Goal: Task Accomplishment & Management: Use online tool/utility

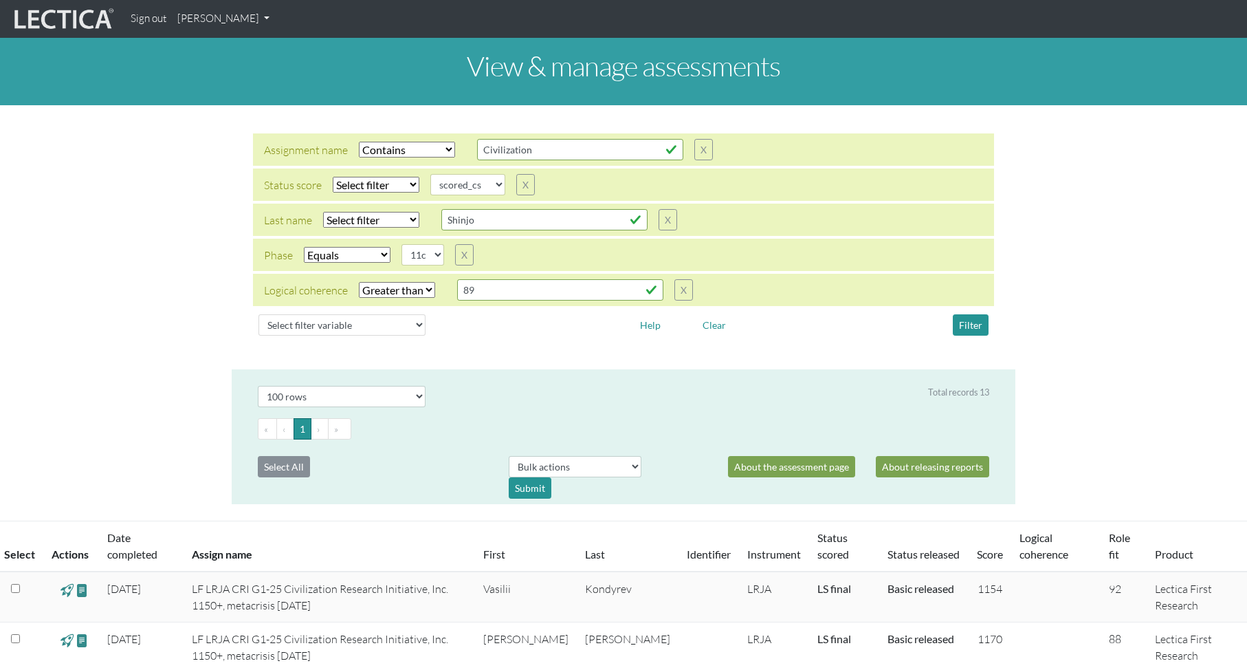
select select "icontains"
select select
select select "scored_cs"
select select "11c"
select select "gt"
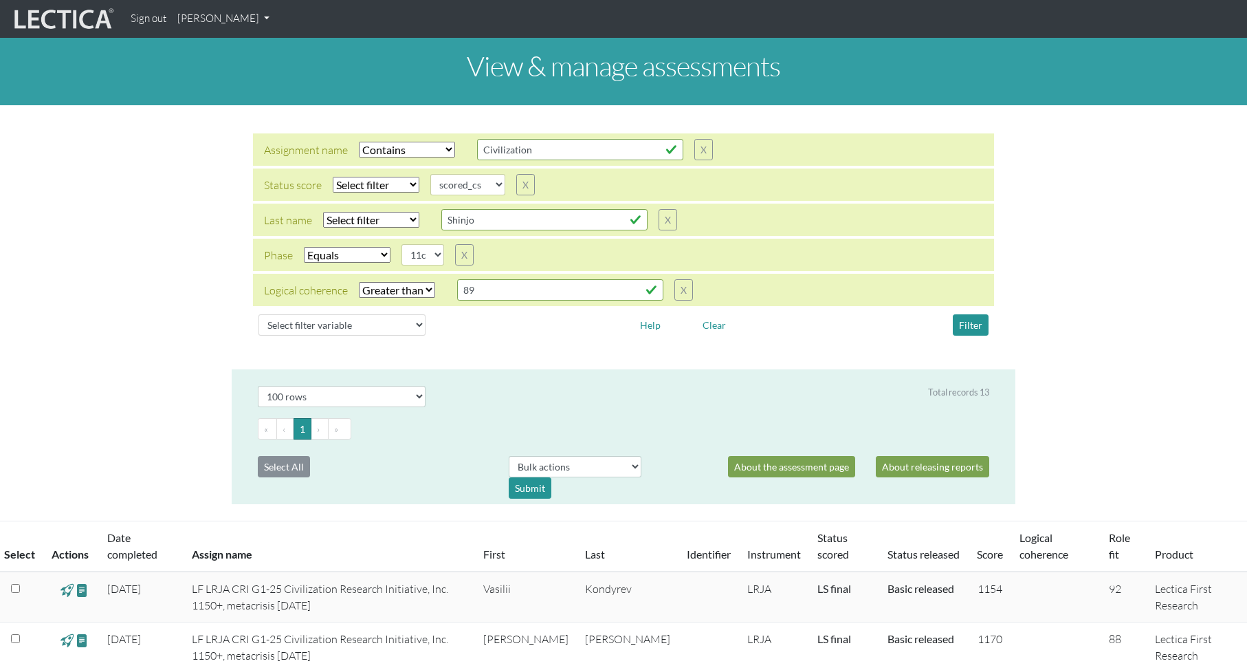
select select "100"
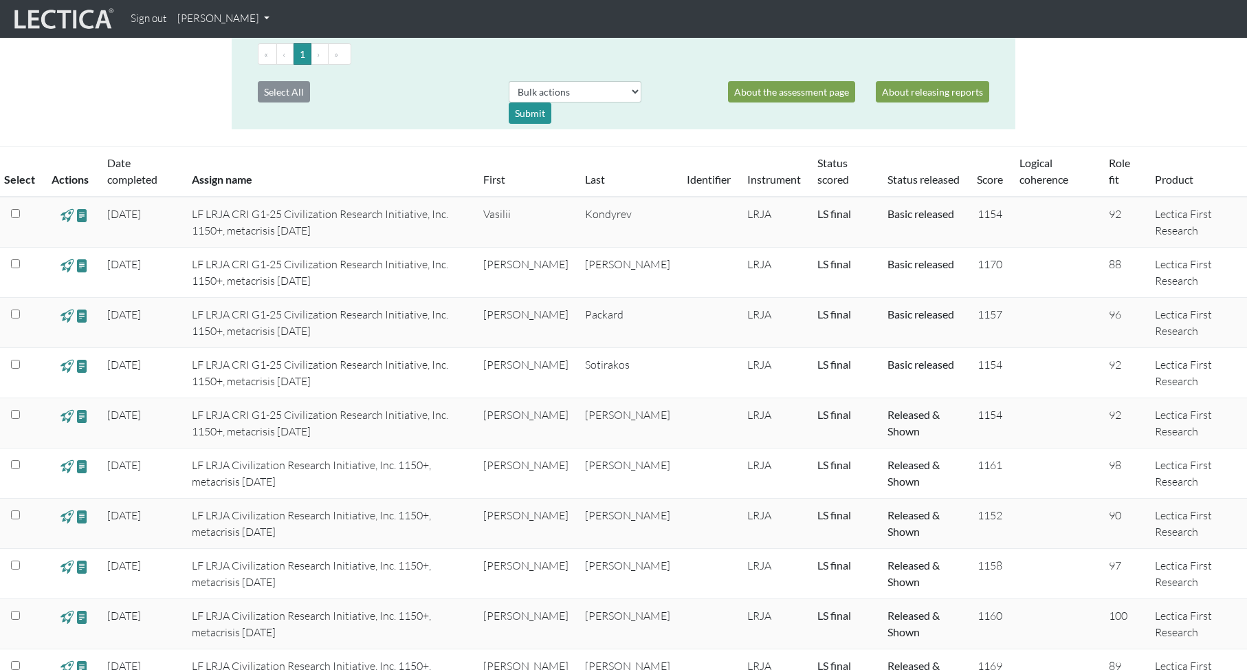
click at [1023, 299] on td at bounding box center [1055, 323] width 89 height 50
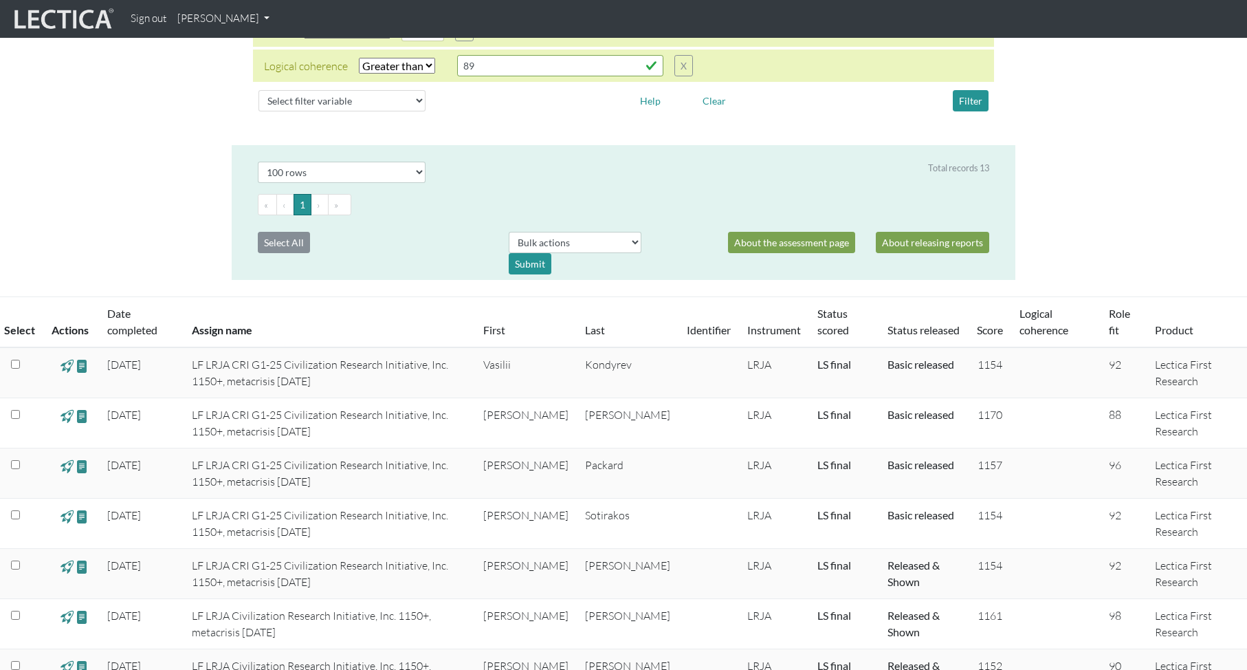
scroll to position [221, 0]
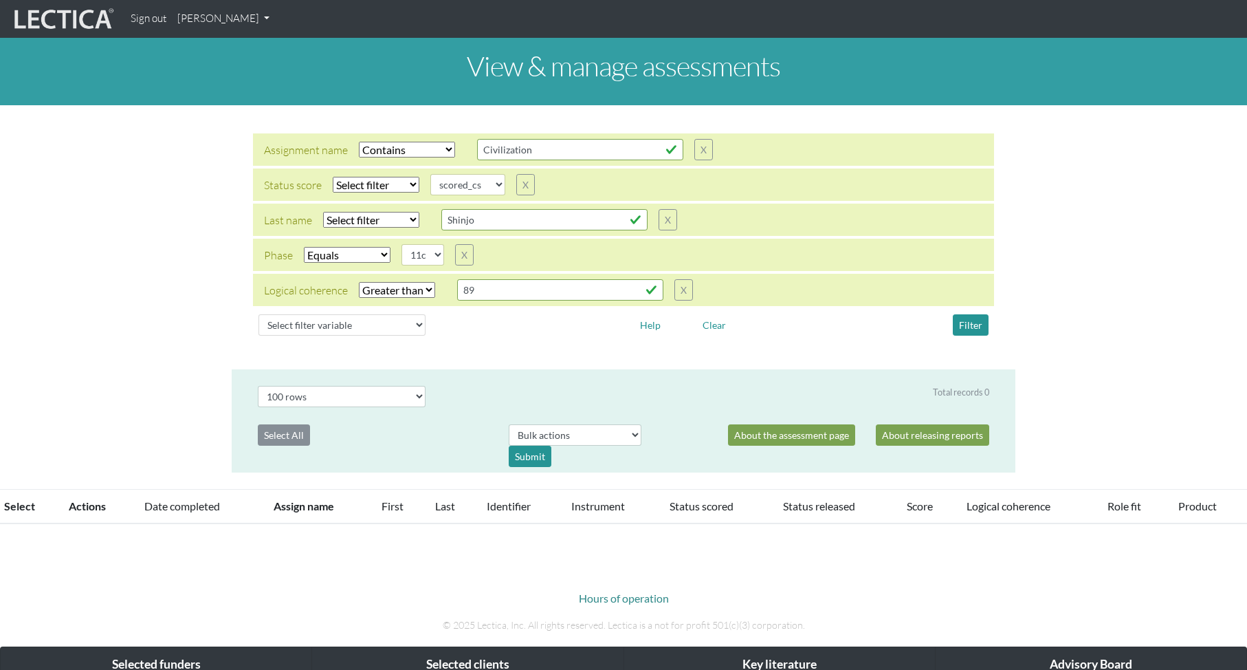
select select "icontains"
select select
select select "scored_cs"
select select "11c"
select select "gt"
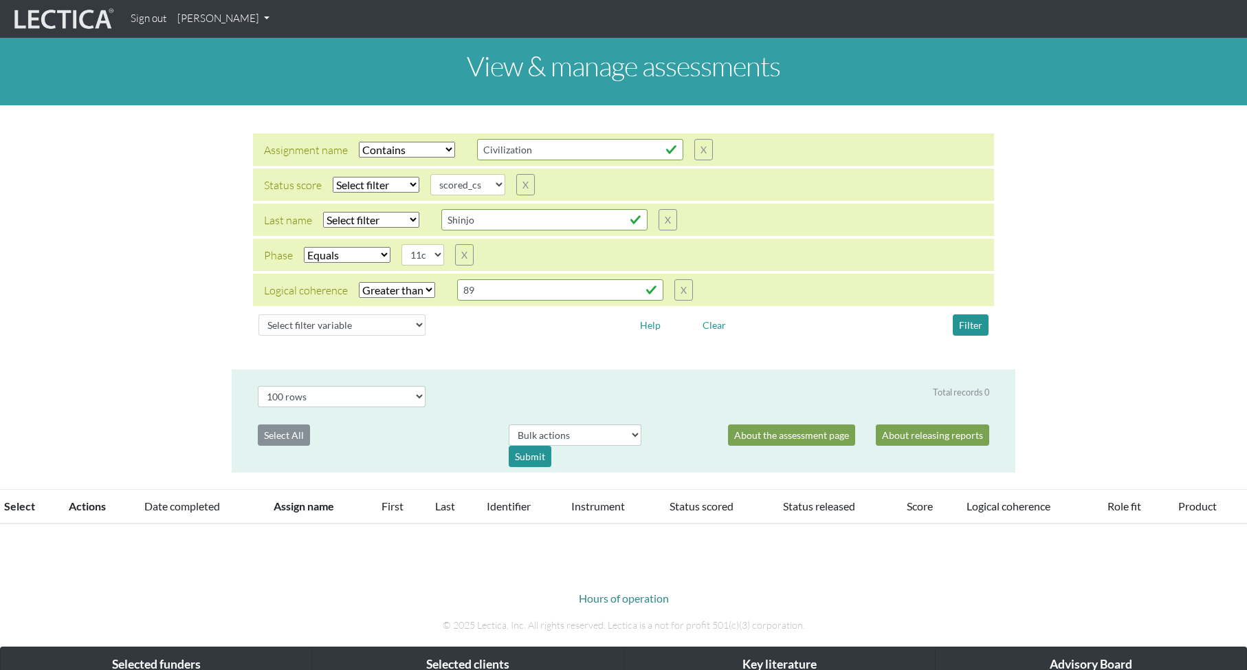
select select "100"
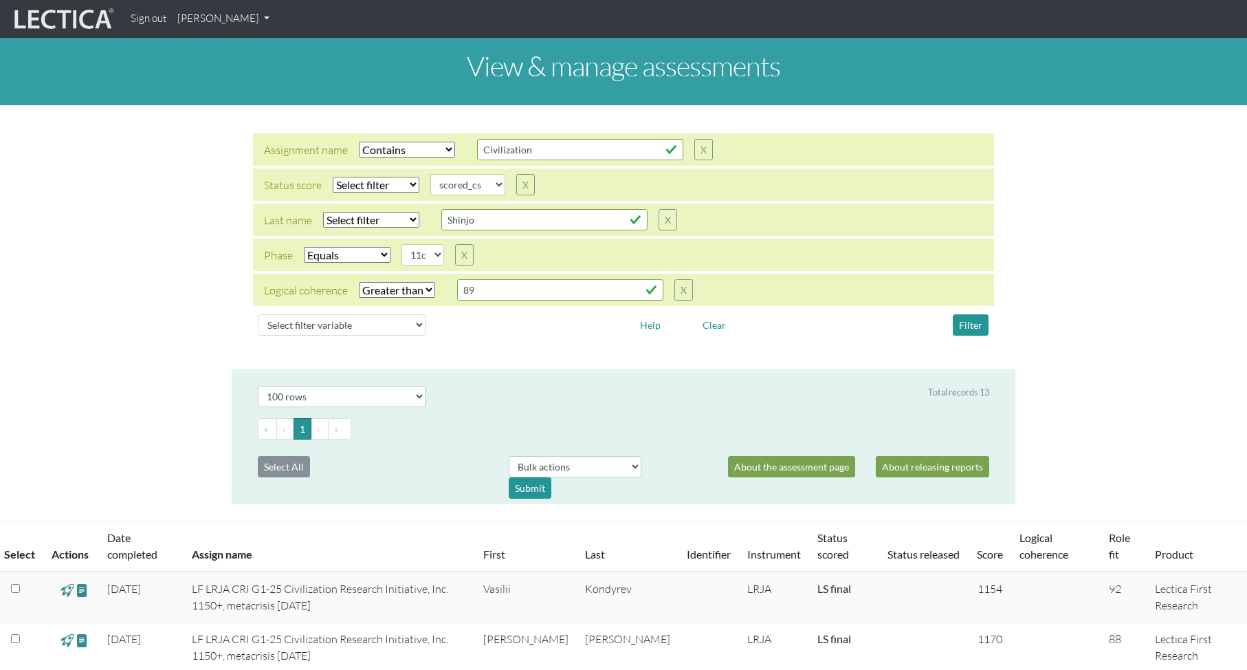
drag, startPoint x: 249, startPoint y: 606, endPoint x: 291, endPoint y: 606, distance: 42.6
click at [291, 606] on td "LF LRJA CRI G1-25 Civilization Research Initiative, Inc. 1150+, metacrisis [DAT…" at bounding box center [329, 596] width 291 height 51
copy td "[DATE]"
click at [465, 183] on select "completed created finalized_cs finalized_ls finalized_ss scored_cs started unsc…" at bounding box center [467, 184] width 75 height 21
drag, startPoint x: 539, startPoint y: 148, endPoint x: 469, endPoint y: 145, distance: 70.2
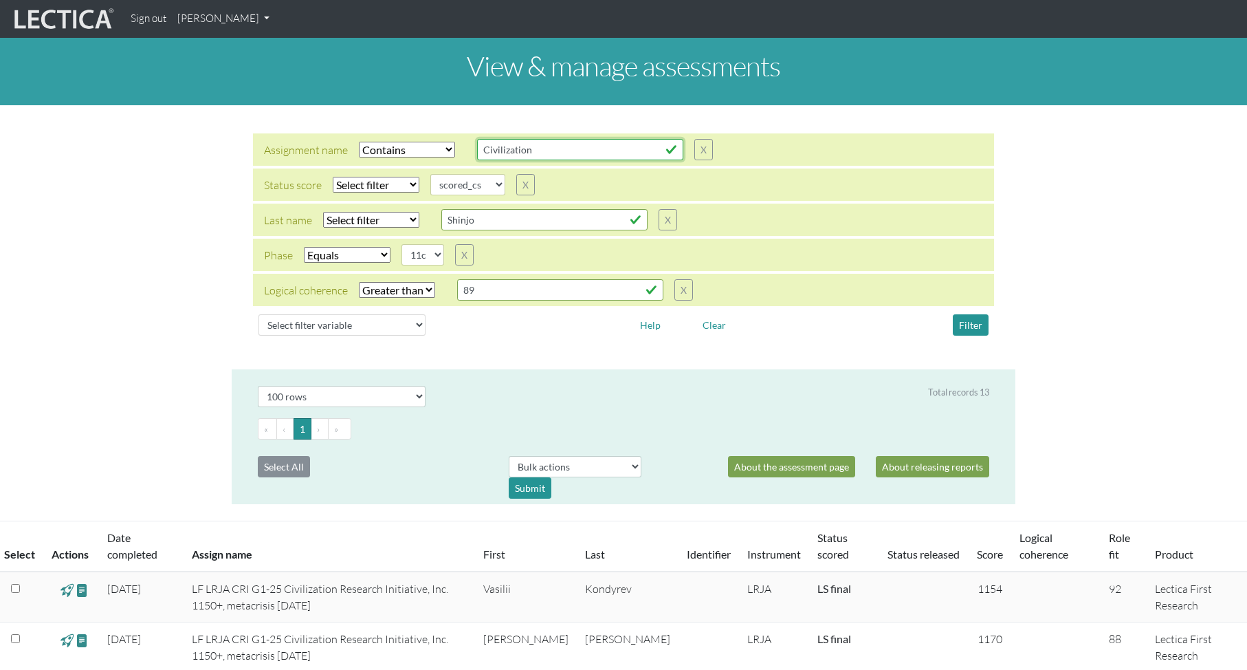
click at [469, 144] on div "Assignment name Select filter Equals Does not equal Contains Does not contain S…" at bounding box center [488, 149] width 449 height 21
paste input "[DATE]"
type input "[DATE]"
click at [973, 325] on button "Filter" at bounding box center [971, 324] width 36 height 21
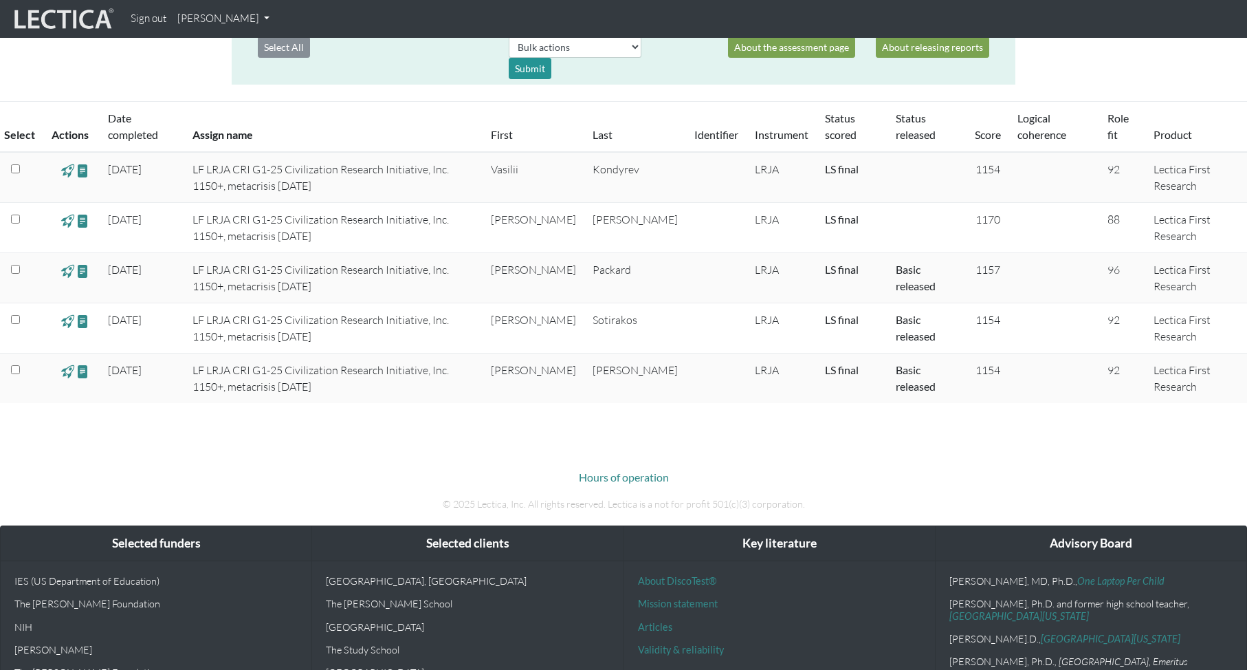
scroll to position [423, 0]
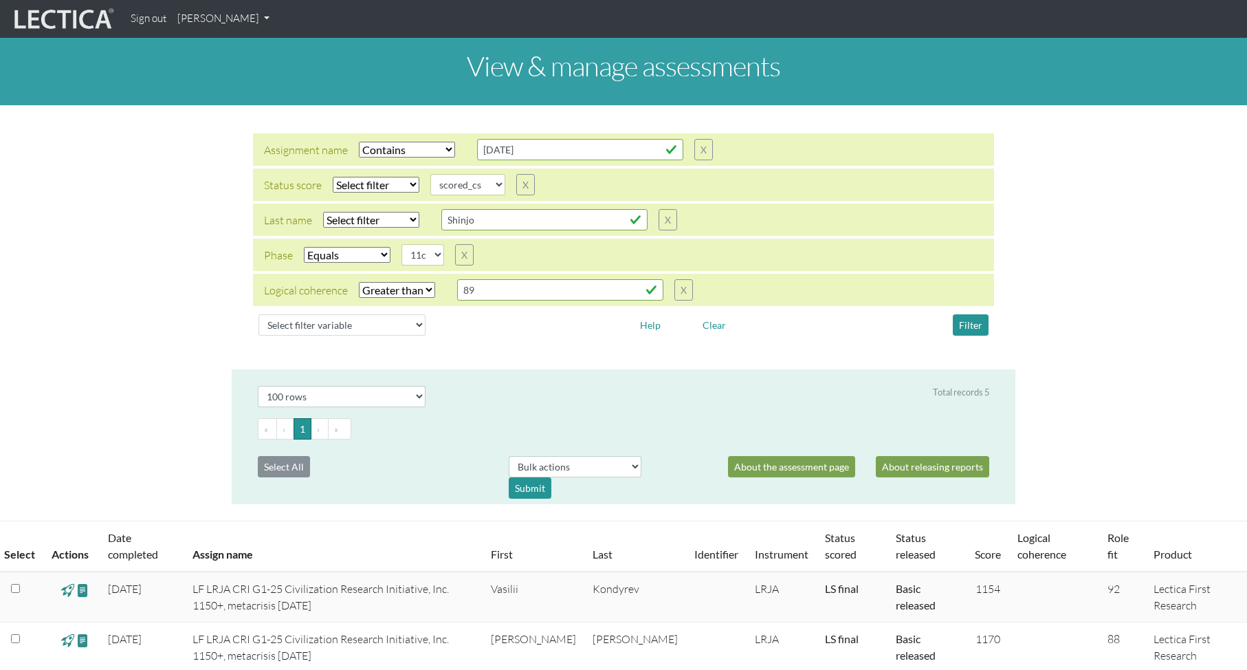
select select "icontains"
select select
select select "scored_cs"
select select "11c"
select select "gt"
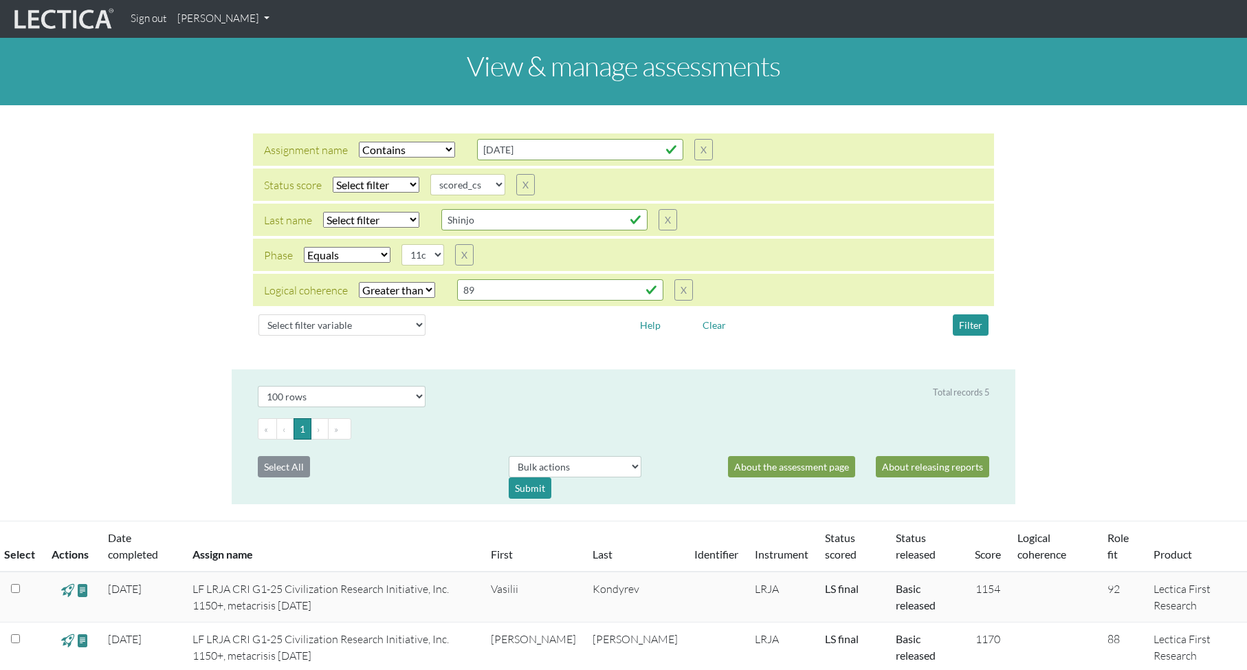
select select "100"
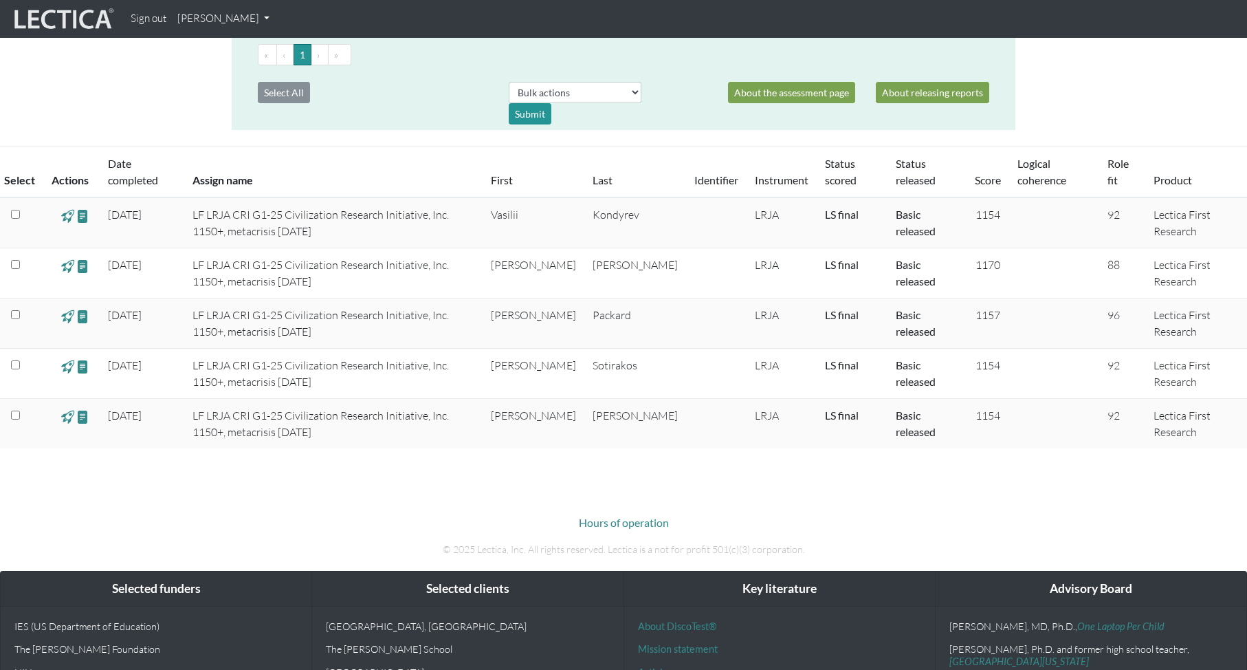
scroll to position [332, 0]
